Goal: Task Accomplishment & Management: Manage account settings

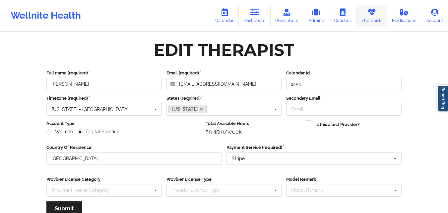
click at [369, 15] on icon at bounding box center [372, 12] width 9 height 7
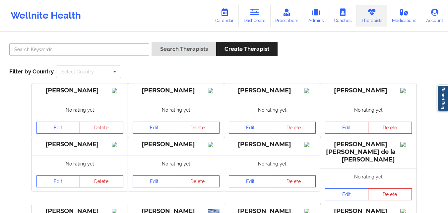
click at [93, 50] on input "text" at bounding box center [79, 49] width 140 height 13
paste input "[PERSON_NAME]"
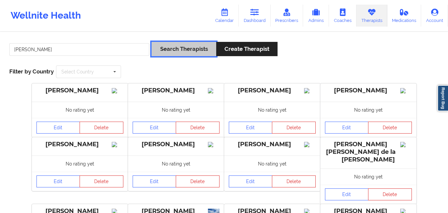
click at [176, 46] on button "Search Therapists" at bounding box center [184, 49] width 64 height 14
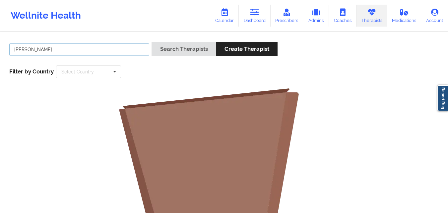
type input "[PERSON_NAME]"
click at [152, 42] on button "Search Therapists" at bounding box center [184, 49] width 64 height 14
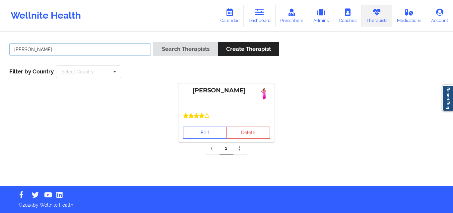
drag, startPoint x: 62, startPoint y: 49, endPoint x: 204, endPoint y: 136, distance: 165.9
click at [204, 136] on div "[PERSON_NAME] Search Therapists Create Therapist Filter by Country Select Count…" at bounding box center [226, 109] width 453 height 153
click at [204, 136] on link "Edit" at bounding box center [205, 132] width 44 height 12
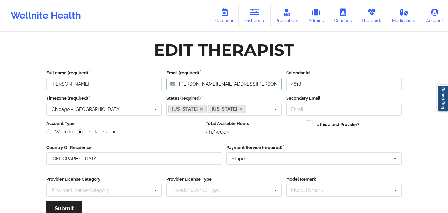
click at [250, 84] on input "[PERSON_NAME][EMAIL_ADDRESS][PERSON_NAME][DOMAIN_NAME]" at bounding box center [224, 84] width 115 height 13
drag, startPoint x: 67, startPoint y: 85, endPoint x: 47, endPoint y: 84, distance: 20.3
click at [47, 84] on input "[PERSON_NAME]" at bounding box center [103, 84] width 115 height 13
click at [372, 12] on icon at bounding box center [372, 12] width 9 height 7
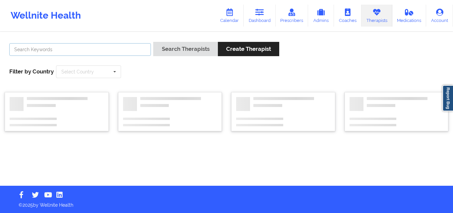
click at [123, 48] on input "text" at bounding box center [80, 49] width 142 height 13
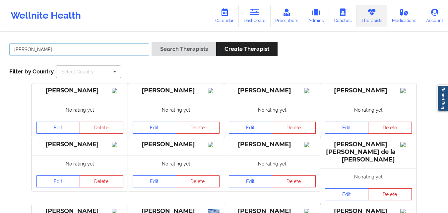
type input "[PERSON_NAME]"
click at [152, 42] on button "Search Therapists" at bounding box center [184, 49] width 64 height 14
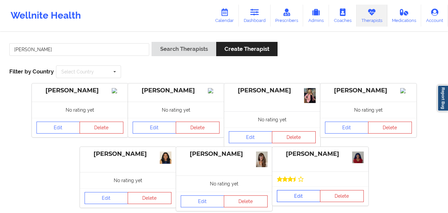
click at [298, 195] on link "Edit" at bounding box center [299, 196] width 44 height 12
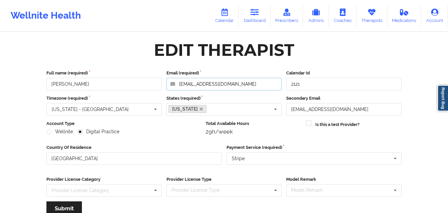
click at [243, 84] on input "[EMAIL_ADDRESS][DOMAIN_NAME]" at bounding box center [224, 84] width 115 height 13
click at [382, 13] on link "Therapists" at bounding box center [372, 16] width 31 height 22
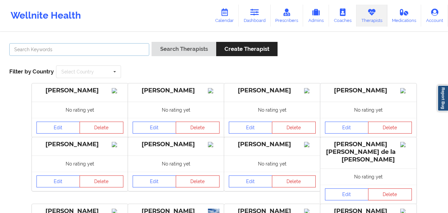
click at [120, 52] on input "text" at bounding box center [79, 49] width 140 height 13
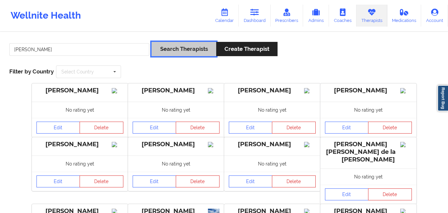
click at [170, 45] on button "Search Therapists" at bounding box center [184, 49] width 64 height 14
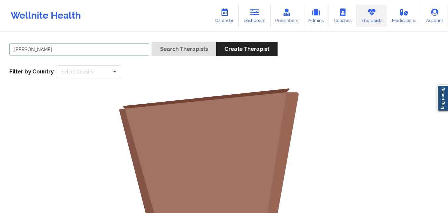
click at [23, 49] on input "[PERSON_NAME]" at bounding box center [79, 49] width 140 height 13
type input "[PERSON_NAME]"
click at [152, 42] on button "Search Therapists" at bounding box center [184, 49] width 64 height 14
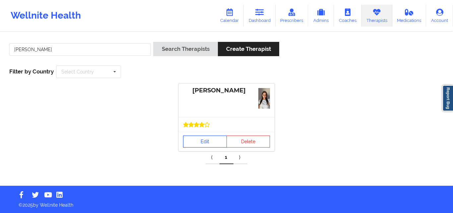
click at [209, 141] on link "Edit" at bounding box center [205, 141] width 44 height 12
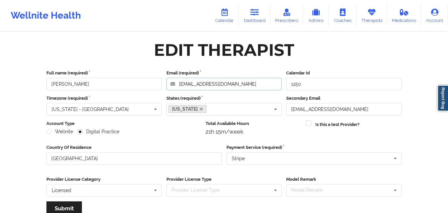
click at [248, 84] on input "[EMAIL_ADDRESS][DOMAIN_NAME]" at bounding box center [224, 84] width 115 height 13
